Goal: Transaction & Acquisition: Book appointment/travel/reservation

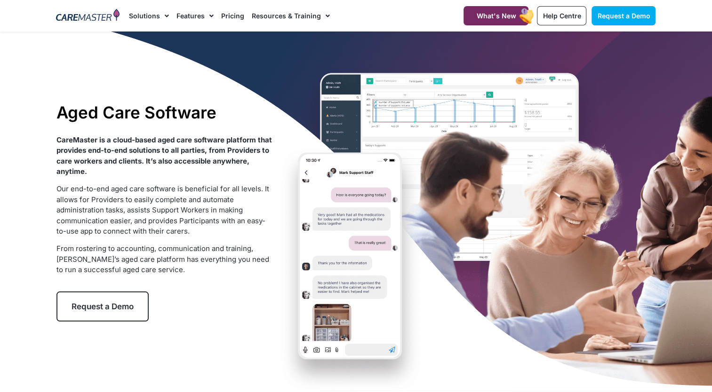
drag, startPoint x: 0, startPoint y: 0, endPoint x: 111, endPoint y: 302, distance: 321.7
click at [111, 302] on span "Request a Demo" at bounding box center [102, 306] width 62 height 9
click at [109, 302] on span "Request a Demo" at bounding box center [102, 306] width 62 height 9
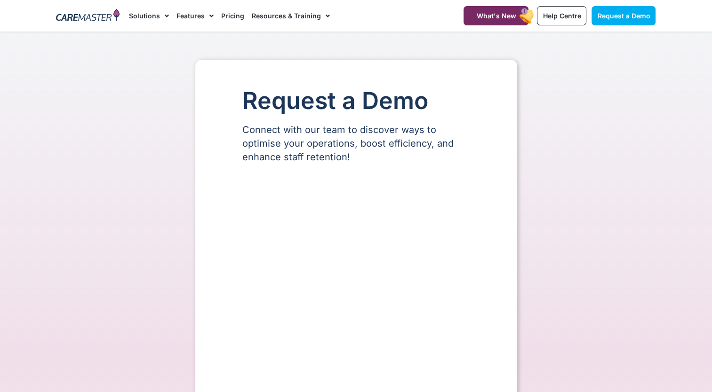
select select "**"
